Goal: Information Seeking & Learning: Learn about a topic

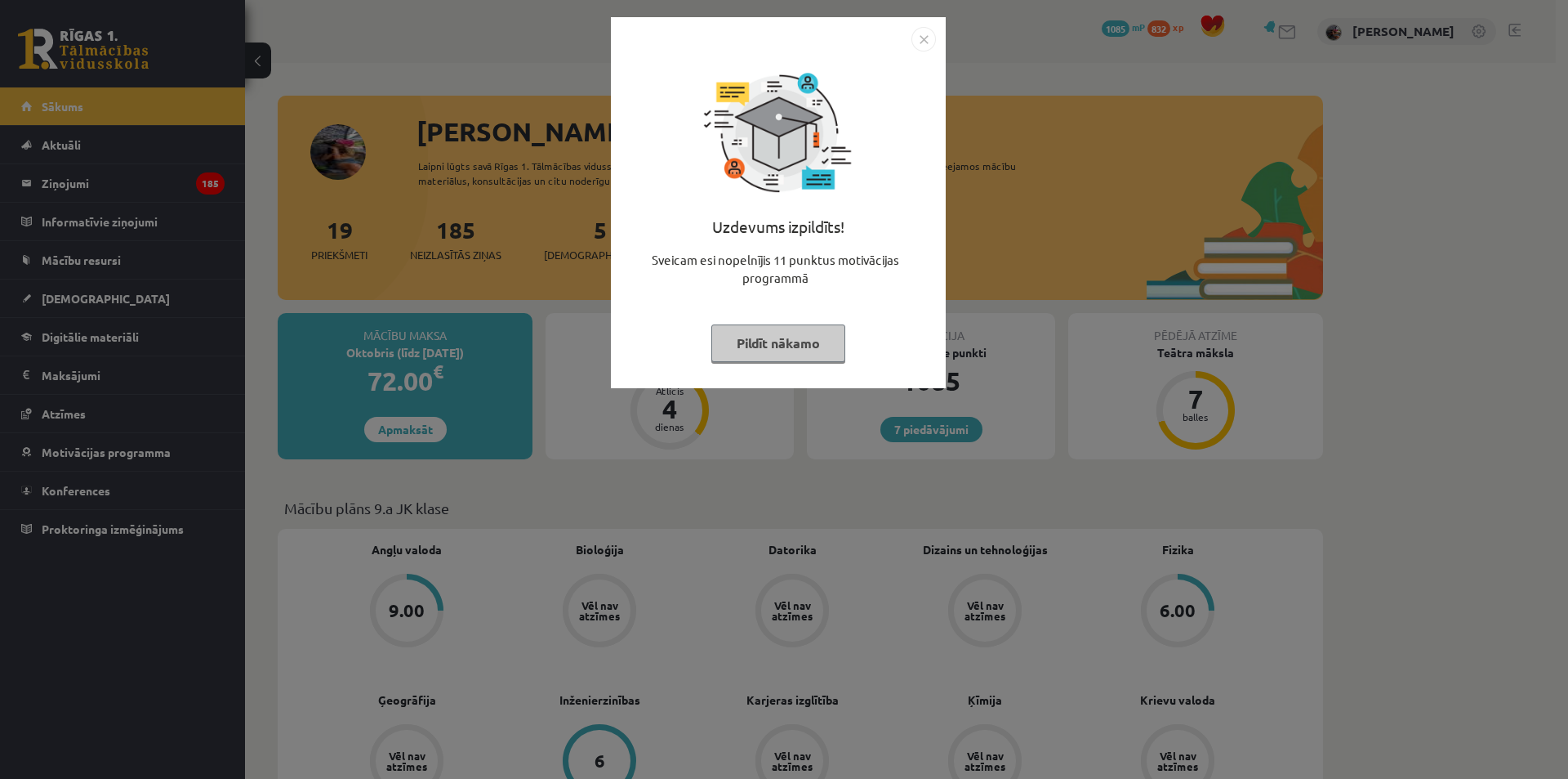
click at [767, 339] on button "Pildīt nākamo" at bounding box center [778, 343] width 134 height 38
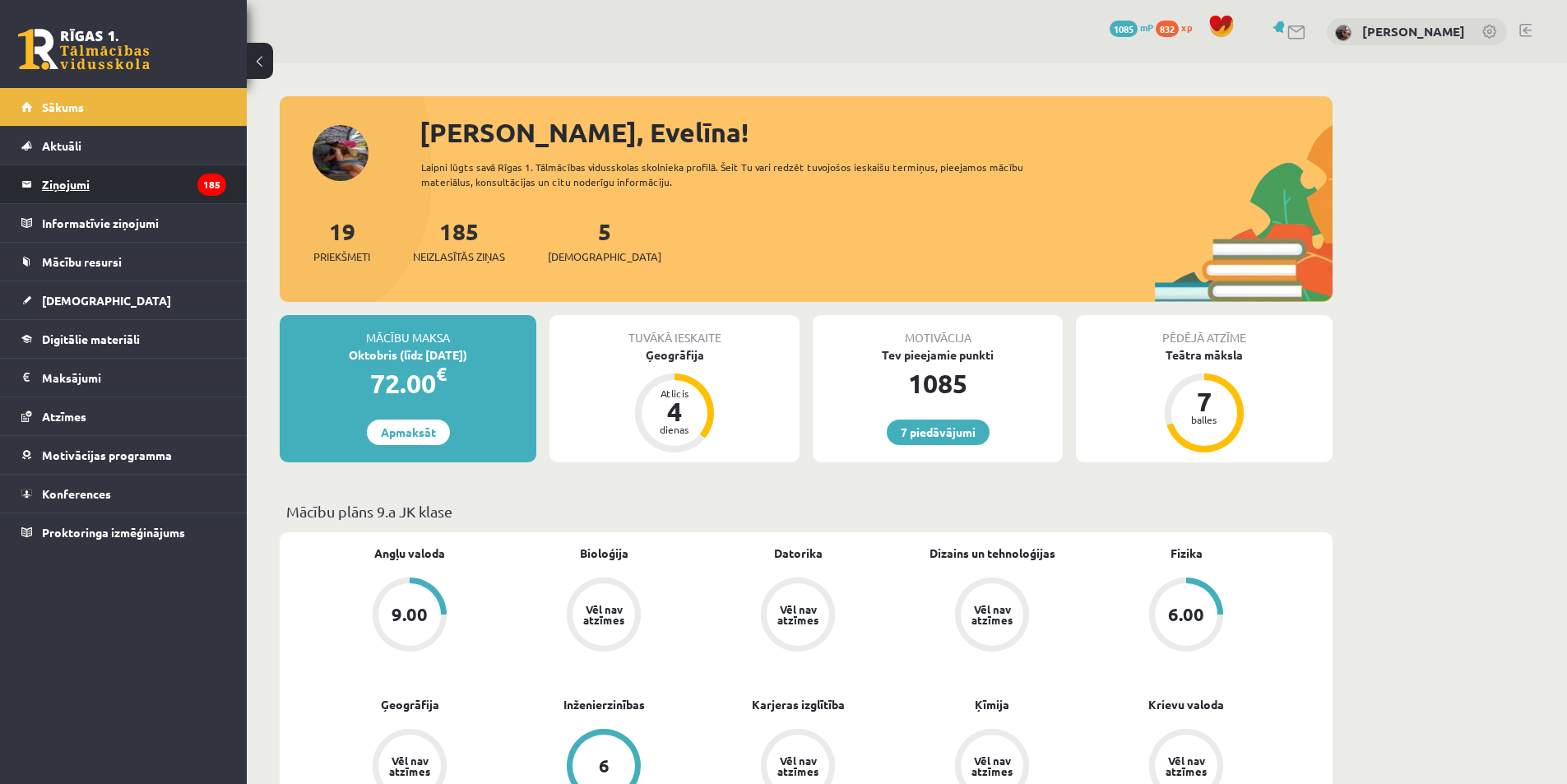
click at [163, 190] on legend "Ziņojumi 185" at bounding box center [134, 185] width 185 height 38
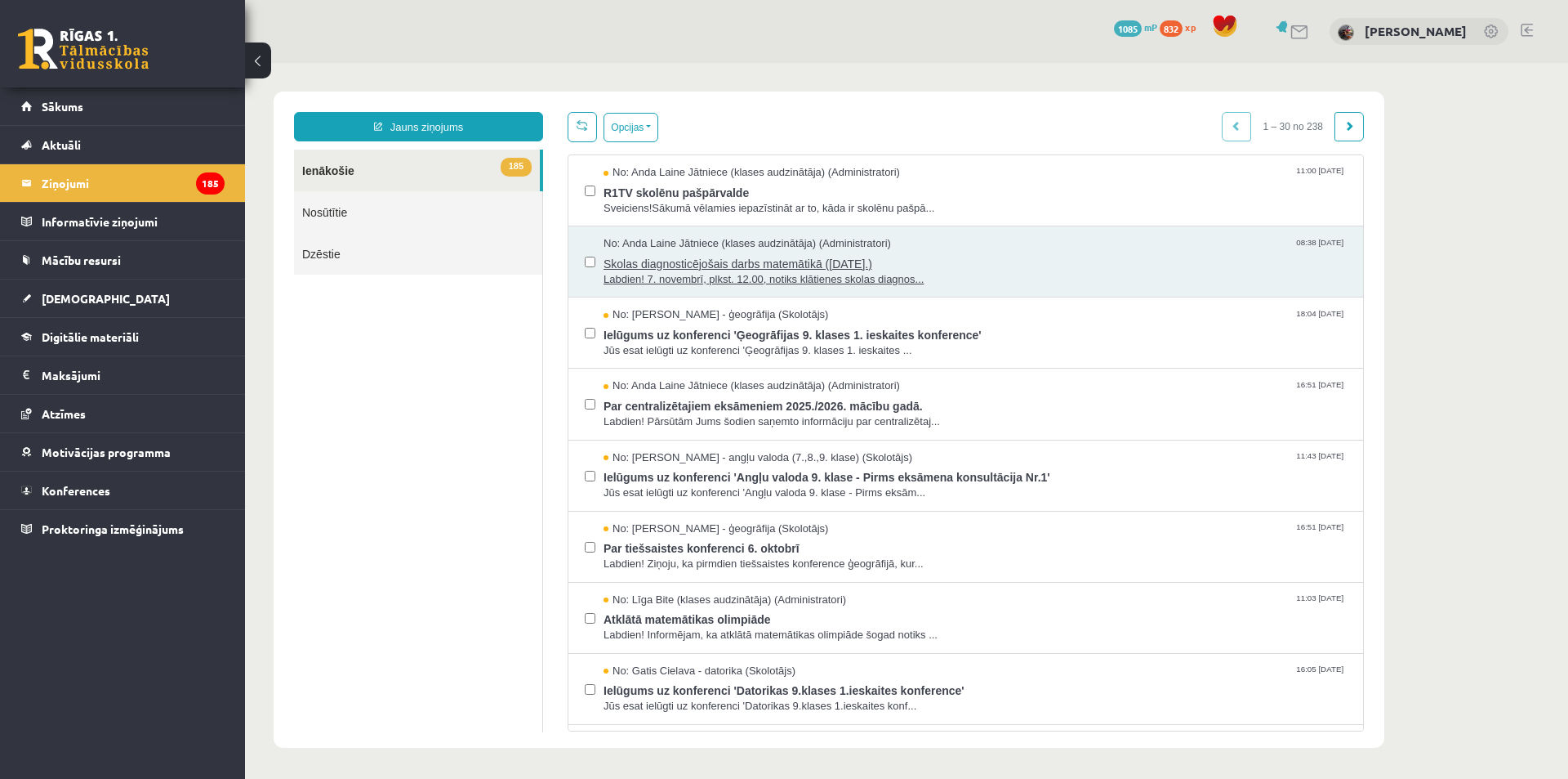
click at [928, 265] on span "Skolas diagnosticējošais darbs matemātikā ([DATE].)" at bounding box center [975, 262] width 743 height 21
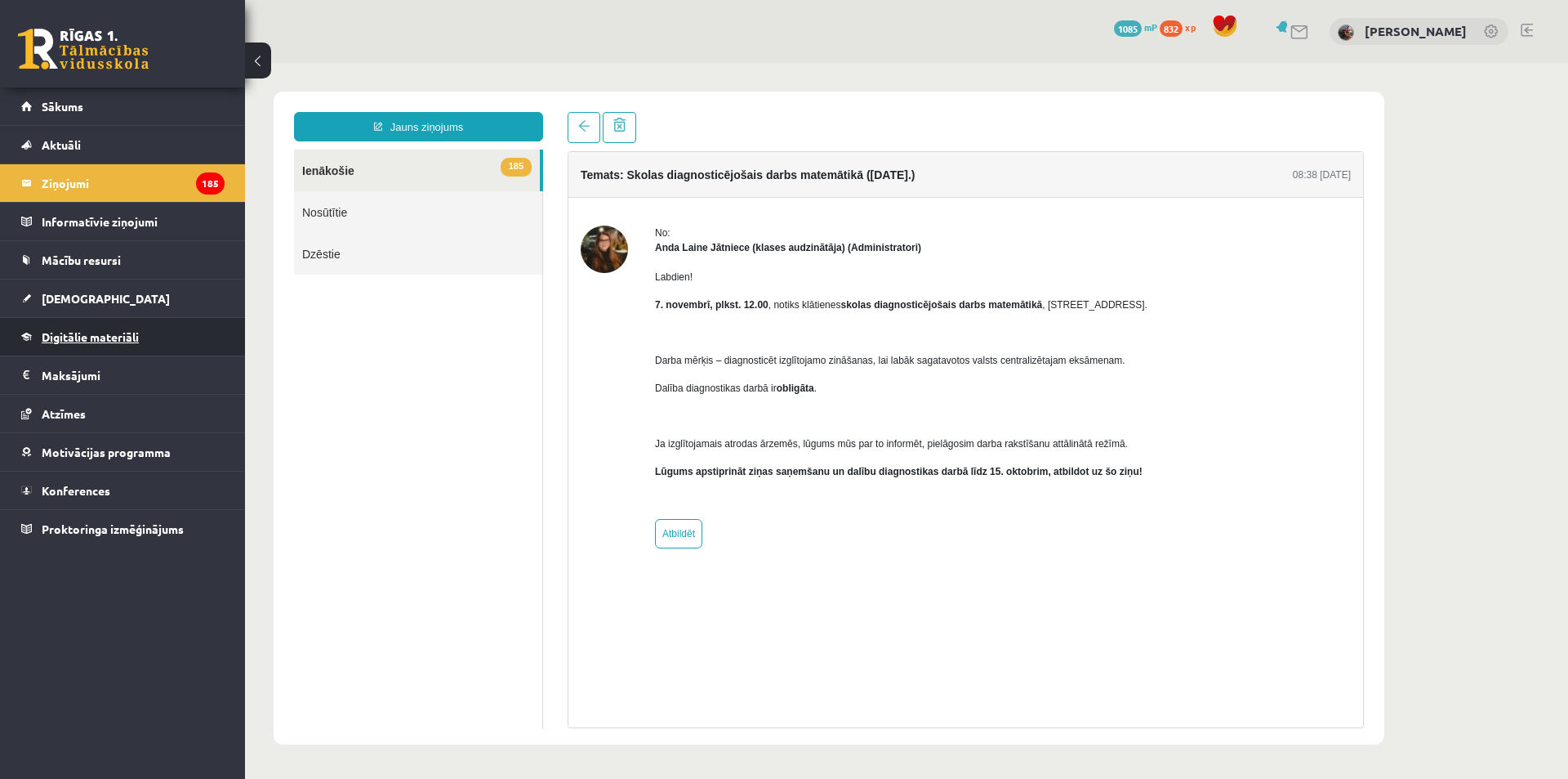
click at [109, 344] on link "Digitālie materiāli" at bounding box center [123, 337] width 203 height 38
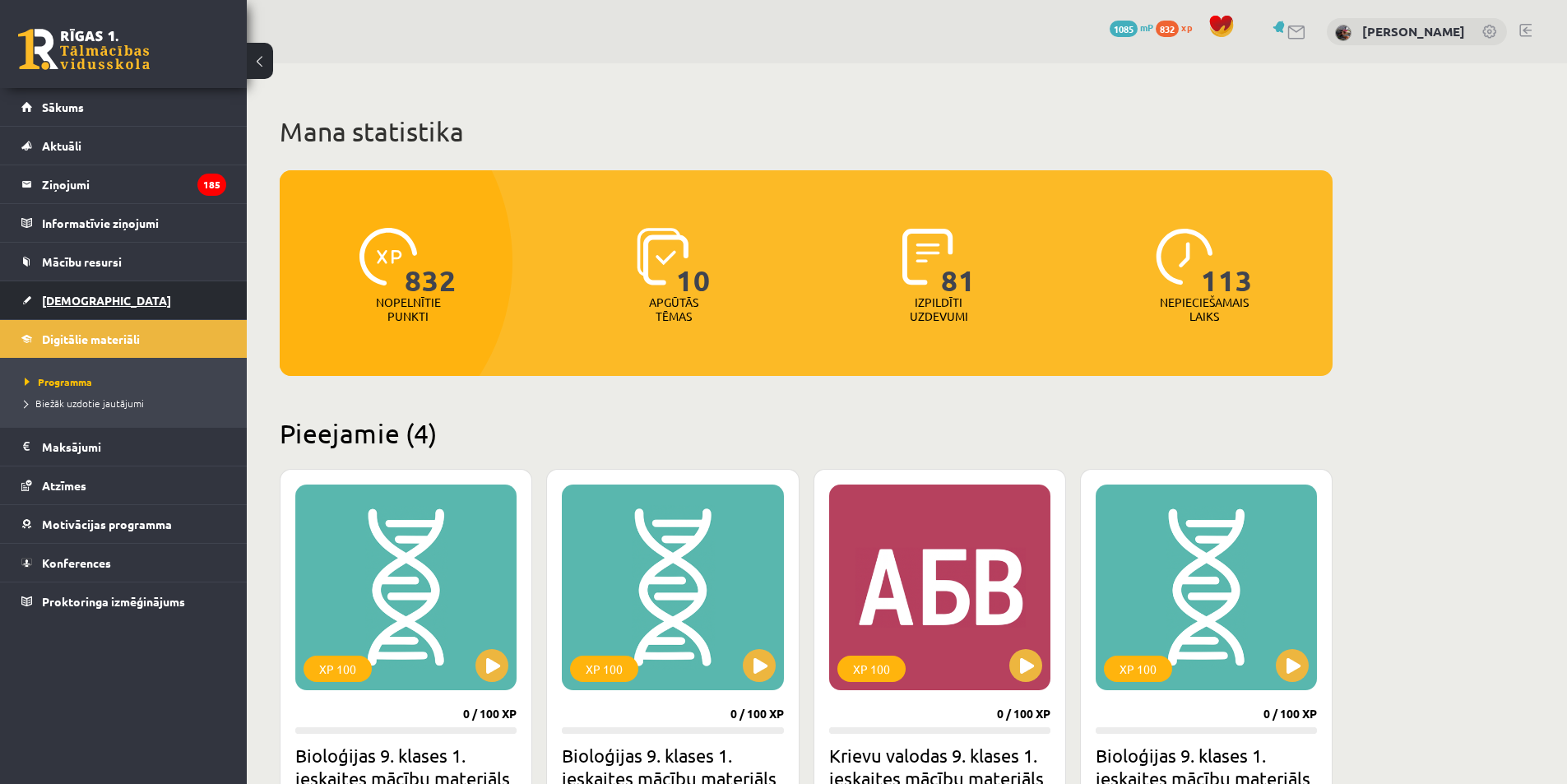
click at [107, 285] on link "[DEMOGRAPHIC_DATA]" at bounding box center [124, 300] width 205 height 38
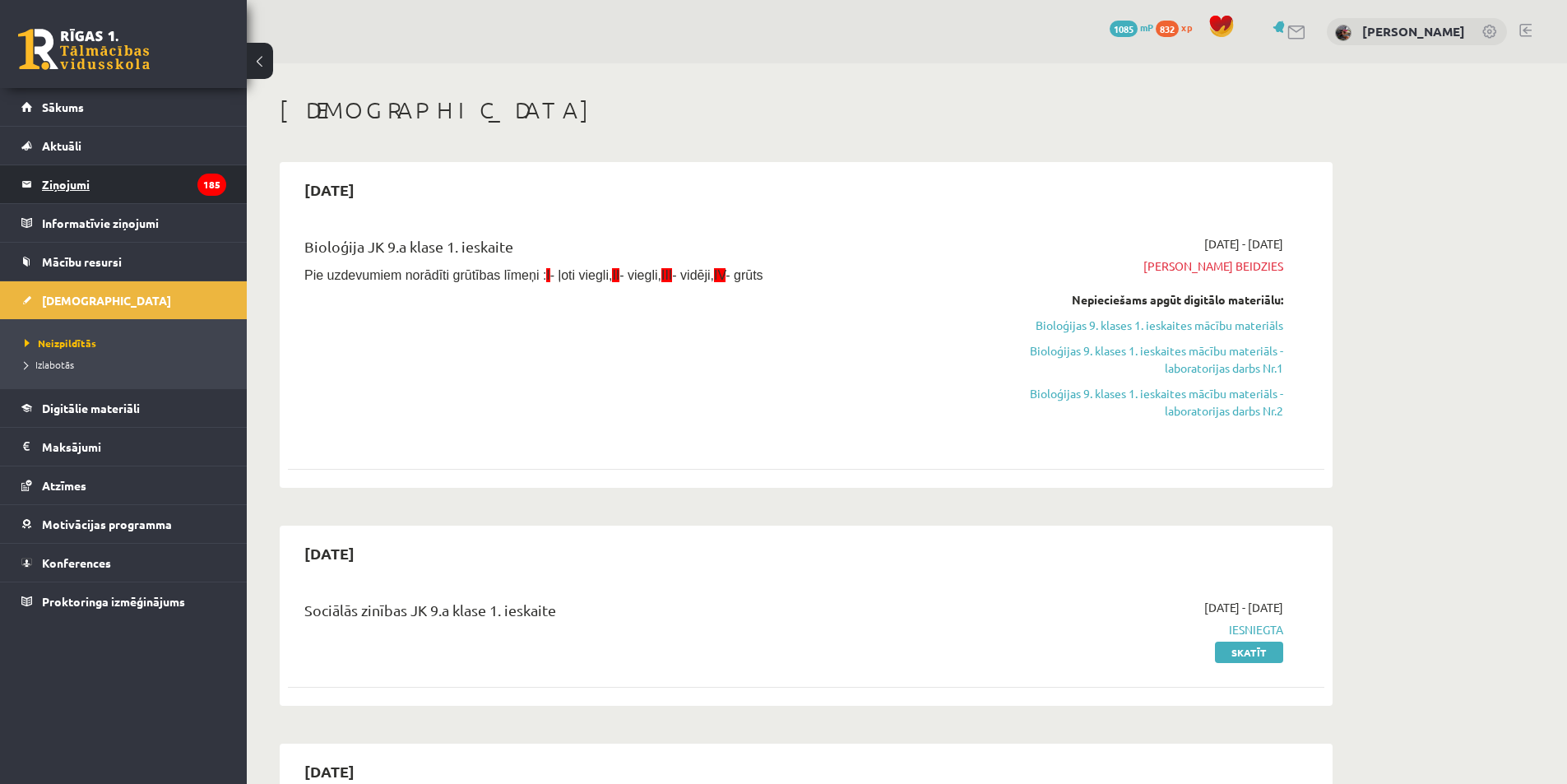
click at [136, 182] on legend "Ziņojumi 185" at bounding box center [134, 185] width 185 height 38
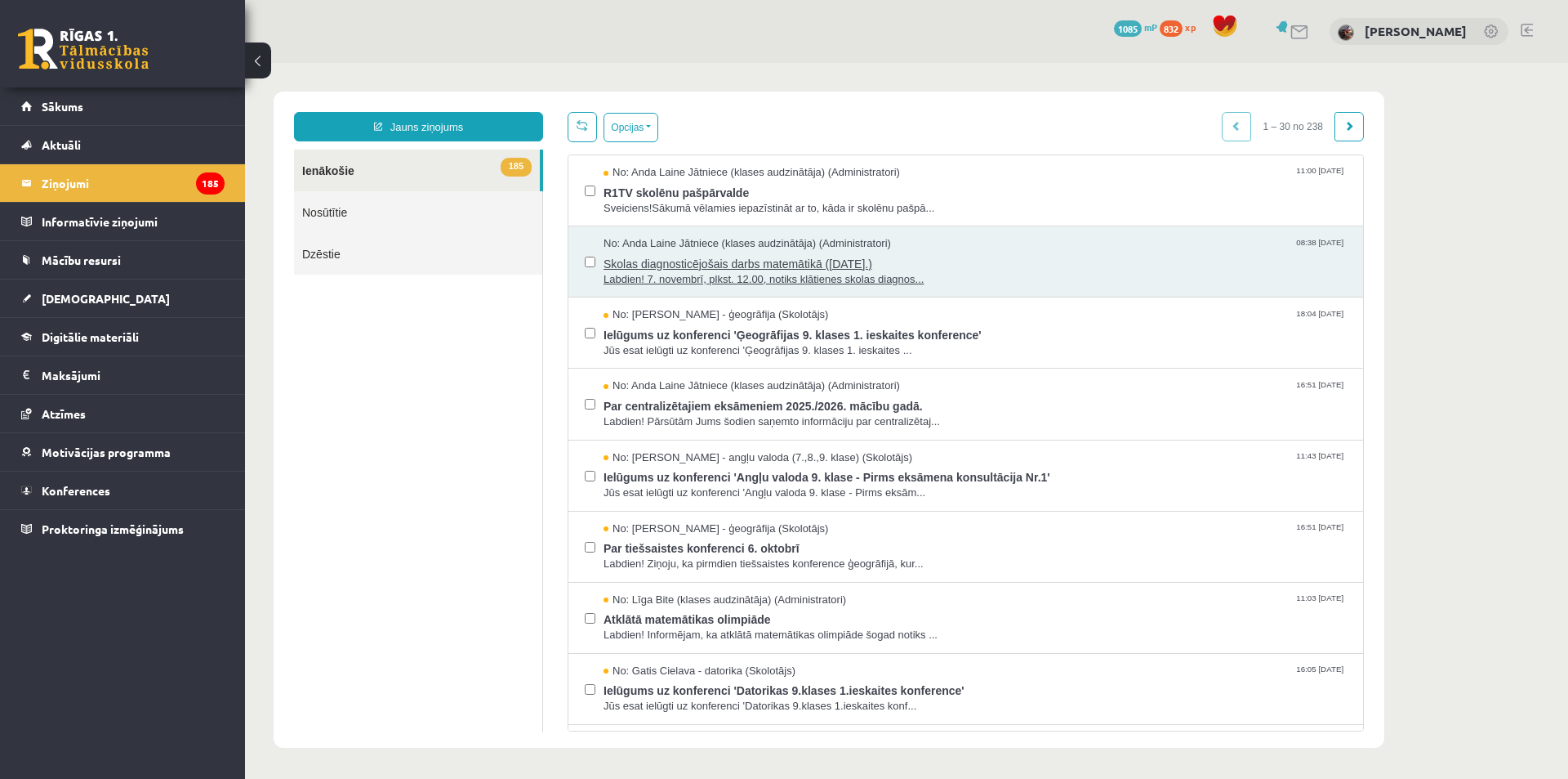
click at [752, 283] on span "Labdien! 7. novembrī, plkst. 12.00, notiks klātienes skolas diagnos..." at bounding box center [975, 279] width 743 height 16
